Goal: Task Accomplishment & Management: Manage account settings

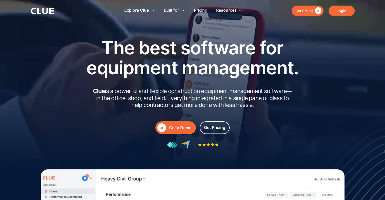
click at [341, 11] on link "Login" at bounding box center [341, 11] width 26 height 11
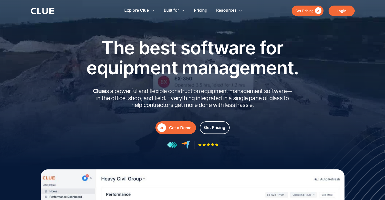
click at [343, 9] on link "Login" at bounding box center [341, 11] width 26 height 11
